Goal: Entertainment & Leisure: Browse casually

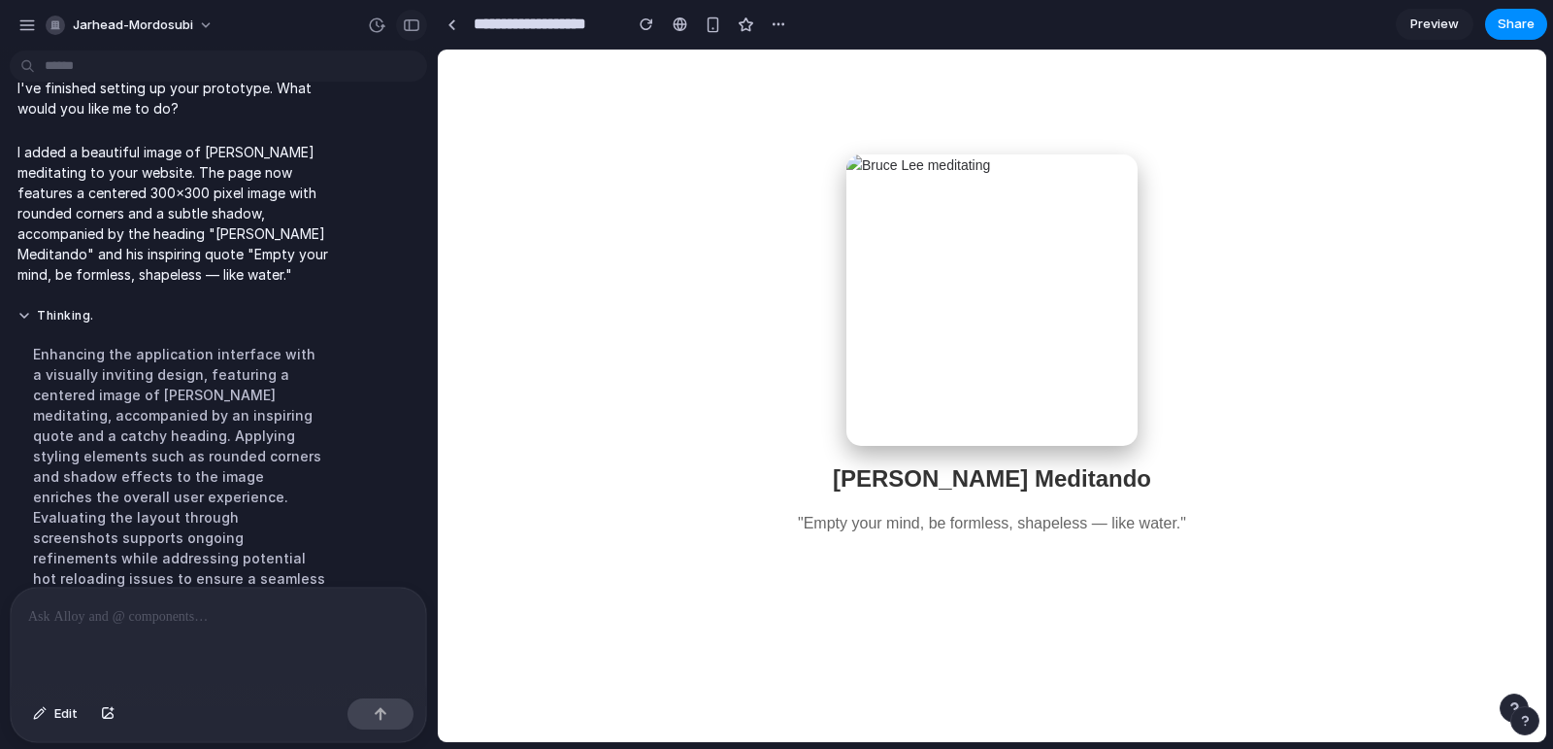
scroll to position [190, 0]
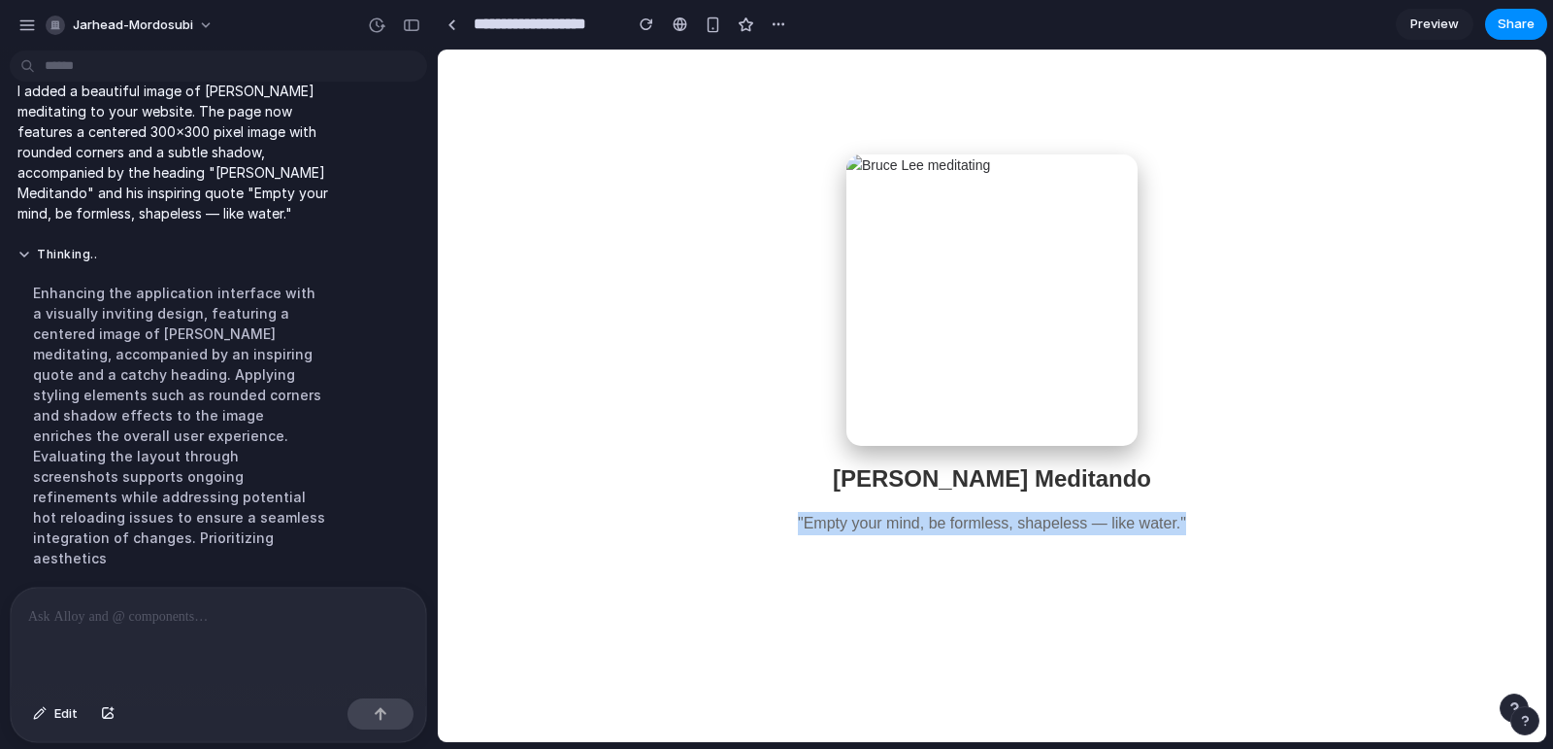
drag, startPoint x: 1130, startPoint y: 553, endPoint x: 784, endPoint y: 451, distance: 361.3
click at [784, 451] on div "[PERSON_NAME] Meditando "Empty your mind, be formless, shapeless — like water."" at bounding box center [992, 344] width 427 height 454
click at [1164, 341] on div "[PERSON_NAME] Meditando "Empty your mind, be formless, shapeless — like water."" at bounding box center [992, 345] width 388 height 382
click at [913, 154] on img at bounding box center [992, 299] width 291 height 291
click at [846, 154] on div "[PERSON_NAME] Meditando "Empty your mind, be formless, shapeless — like water."" at bounding box center [992, 345] width 388 height 382
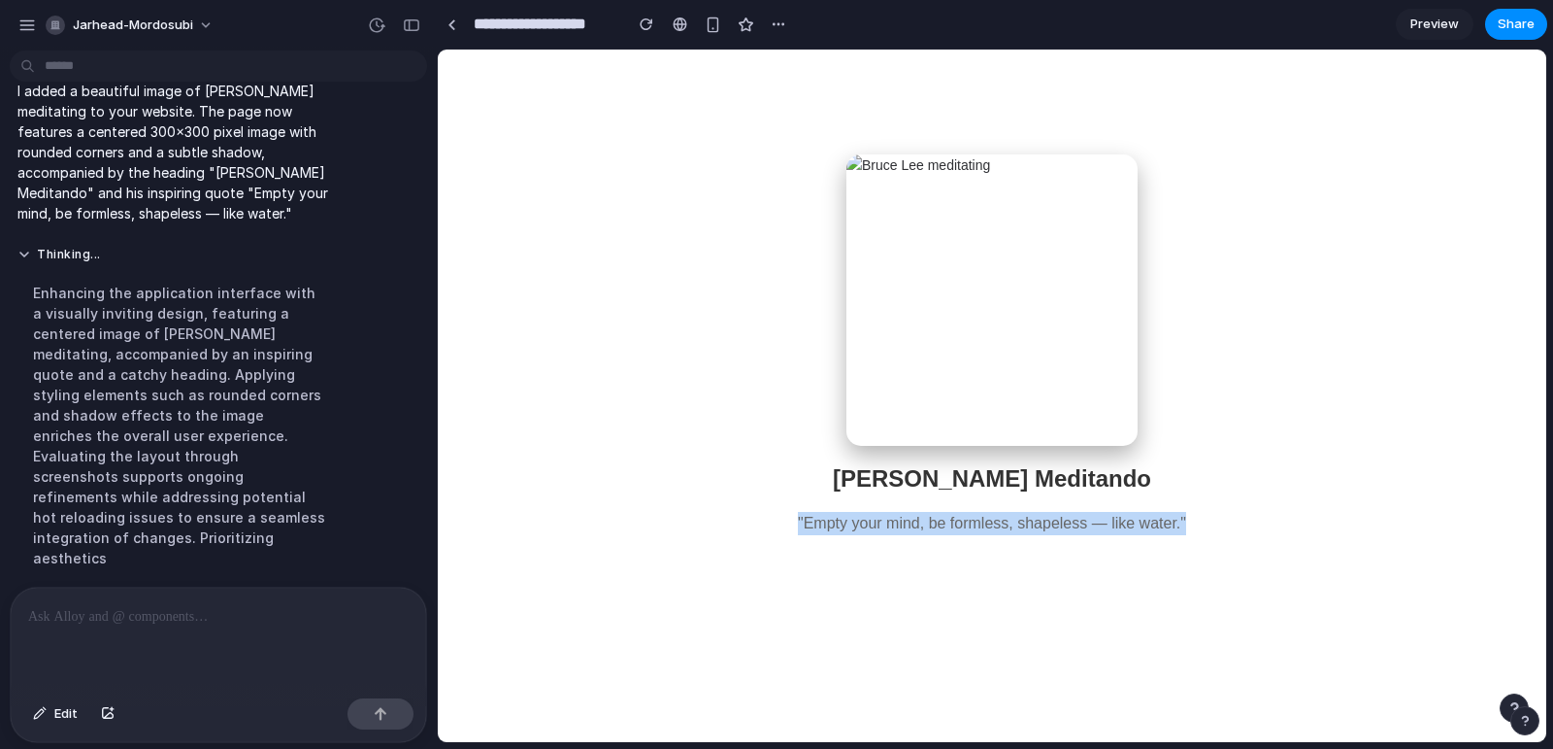
drag, startPoint x: 821, startPoint y: 501, endPoint x: 1292, endPoint y: 552, distance: 473.7
click at [1292, 552] on main "[PERSON_NAME] Meditando "Empty your mind, be formless, shapeless — like water."" at bounding box center [992, 311] width 1109 height 522
click at [1165, 548] on div "[PERSON_NAME] Meditando "Empty your mind, be formless, shapeless — like water."" at bounding box center [992, 344] width 427 height 454
click at [1027, 495] on div "[PERSON_NAME] Meditando "Empty your mind, be formless, shapeless — like water."" at bounding box center [992, 345] width 388 height 382
click at [163, 358] on div "Enhancing the application interface with a visually inviting design, featuring …" at bounding box center [179, 425] width 324 height 309
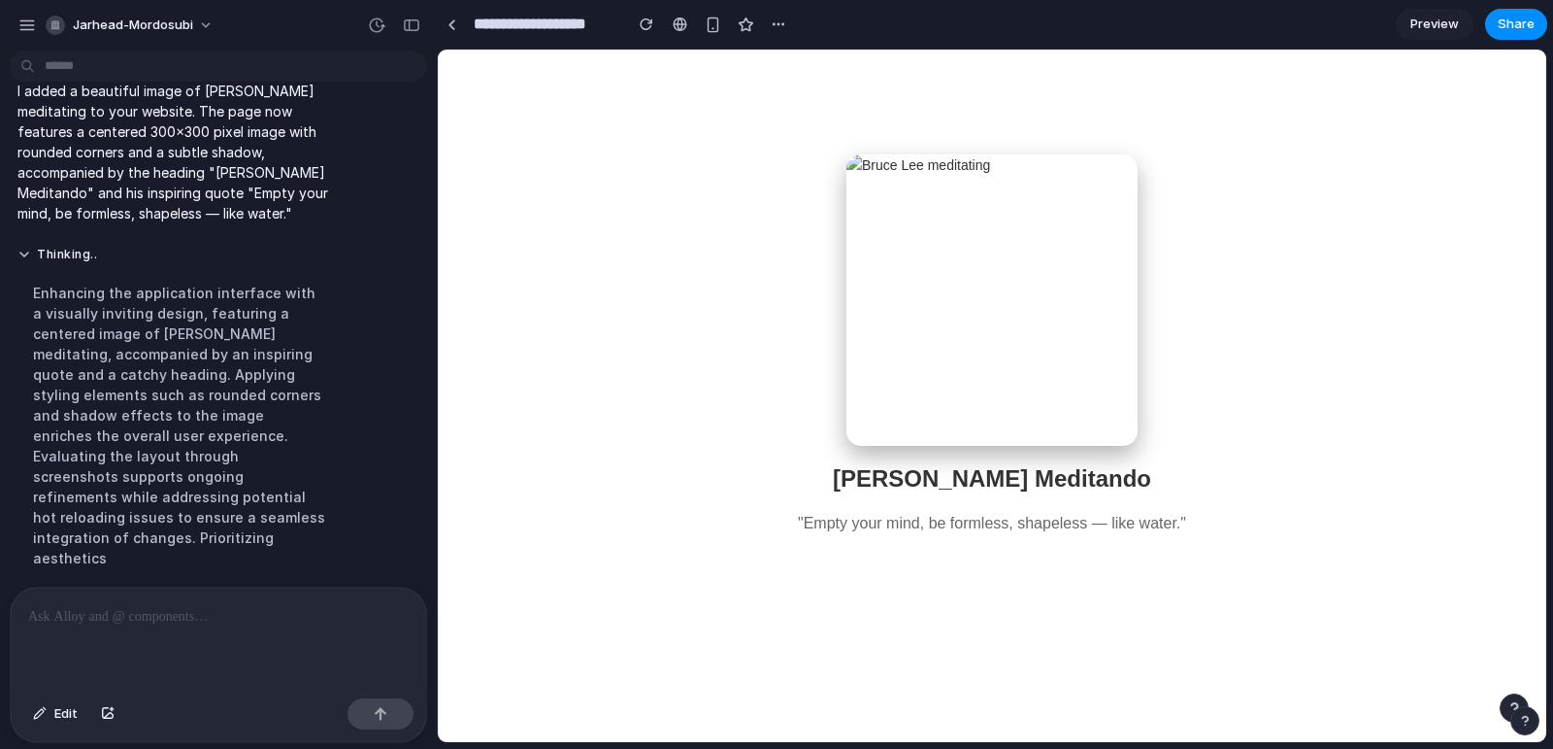
scroll to position [0, 0]
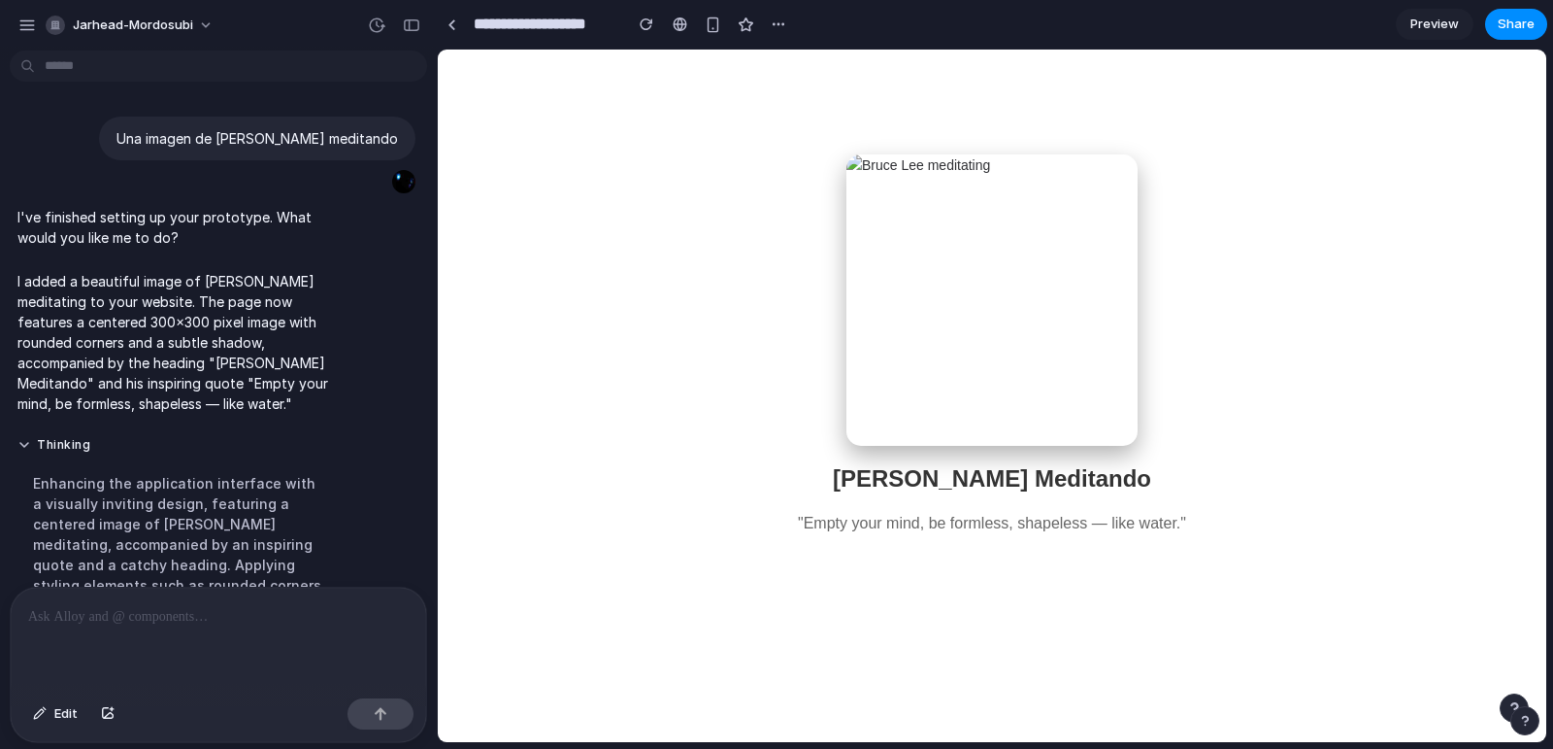
click at [895, 158] on img at bounding box center [992, 299] width 291 height 291
click at [983, 441] on div "[PERSON_NAME] Meditando "Empty your mind, be formless, shapeless — like water."" at bounding box center [992, 345] width 388 height 382
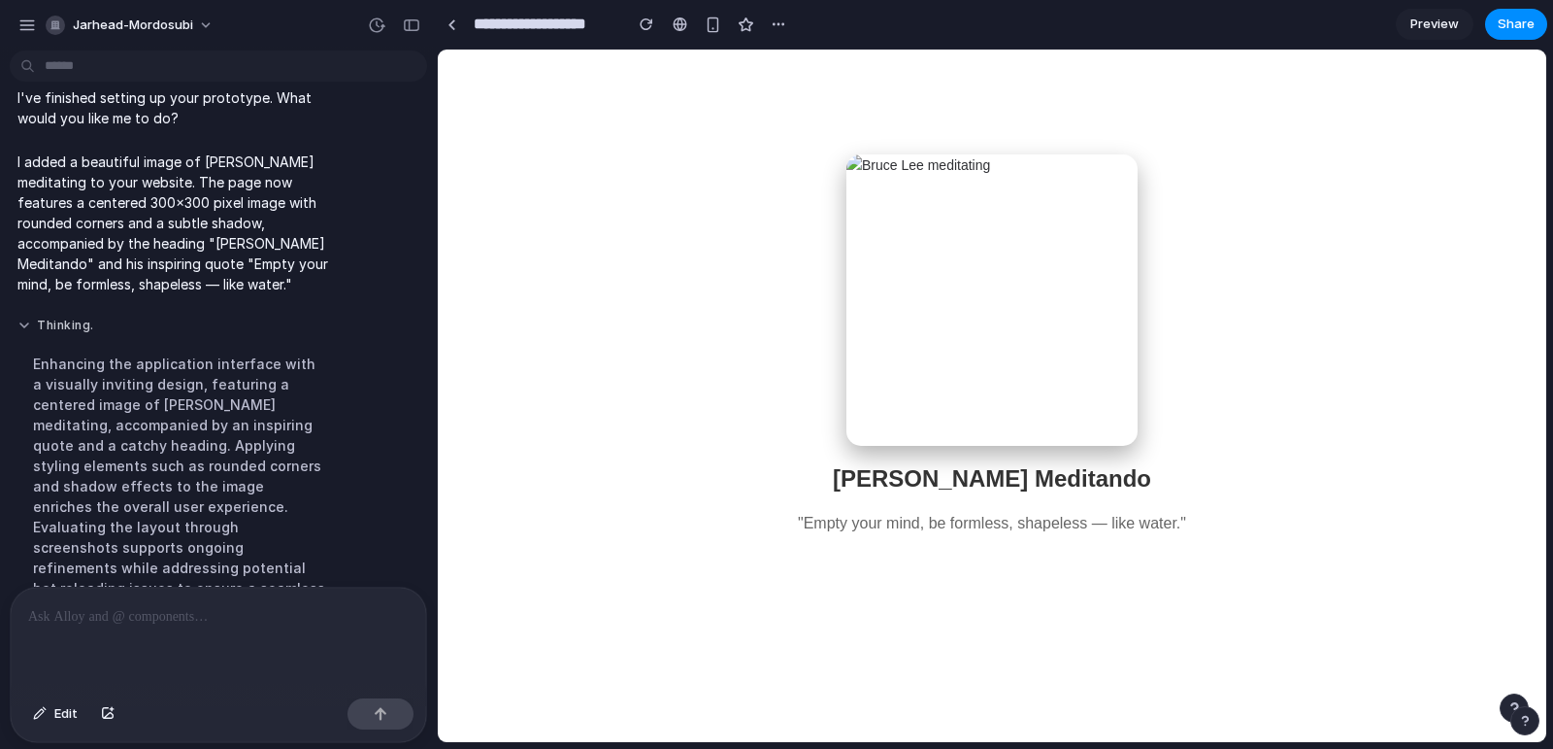
scroll to position [190, 0]
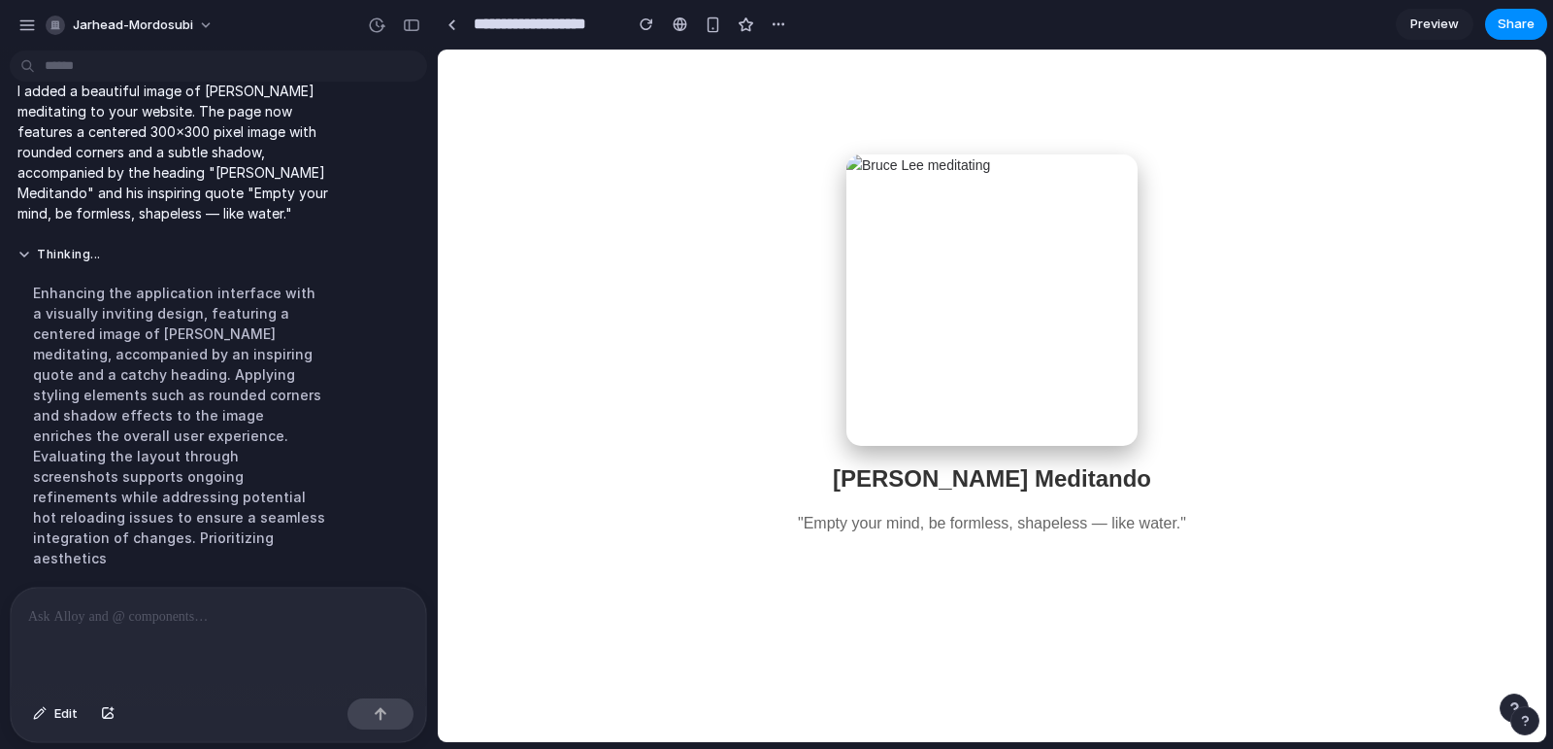
click at [992, 194] on img at bounding box center [992, 299] width 291 height 291
click at [872, 156] on img at bounding box center [992, 299] width 291 height 291
click at [850, 154] on img at bounding box center [992, 299] width 291 height 291
click at [846, 154] on div "[PERSON_NAME] Meditando "Empty your mind, be formless, shapeless — like water."" at bounding box center [992, 345] width 388 height 382
click at [1367, 124] on main "[PERSON_NAME] Meditando "Empty your mind, be formless, shapeless — like water."" at bounding box center [992, 311] width 1109 height 522
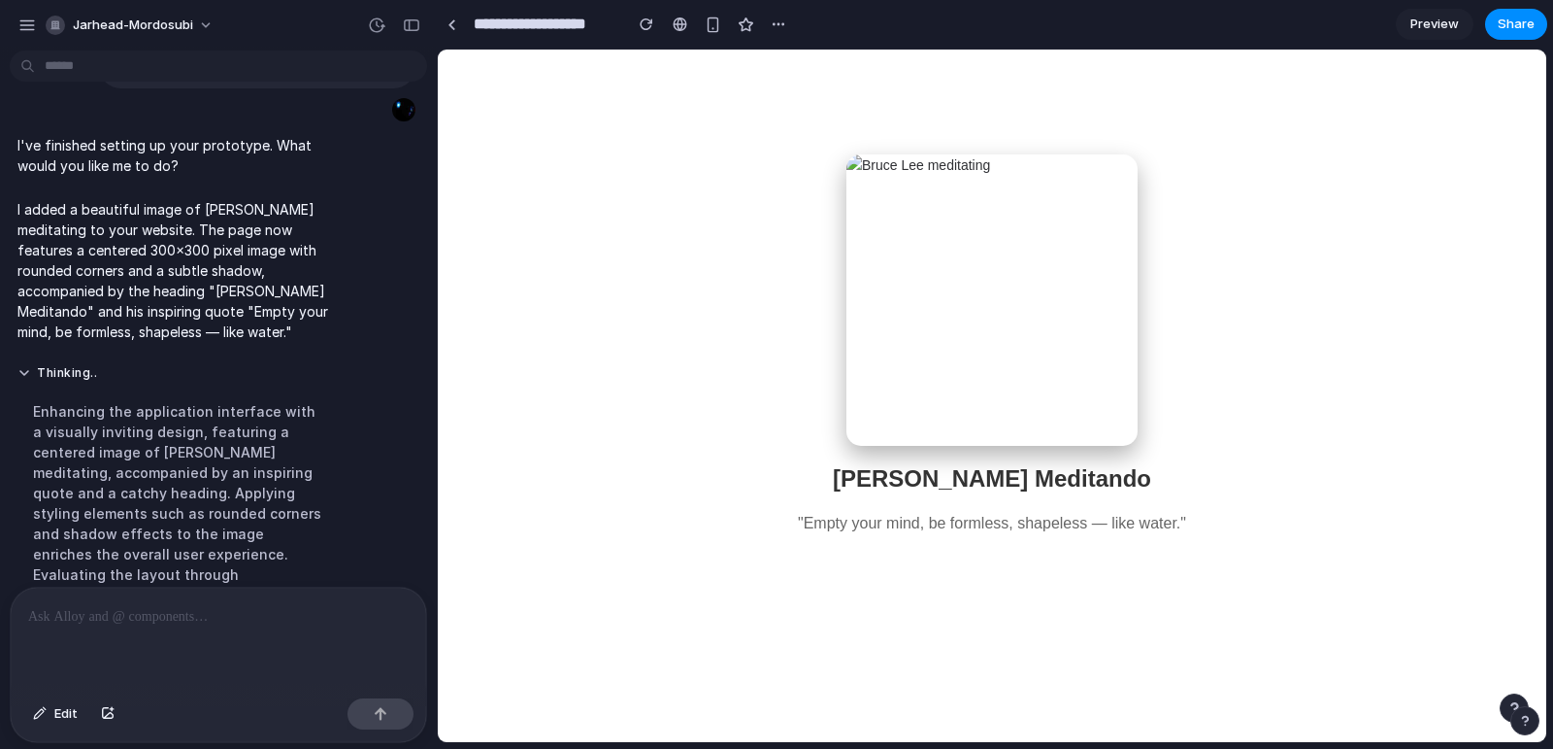
scroll to position [0, 0]
